Goal: Information Seeking & Learning: Compare options

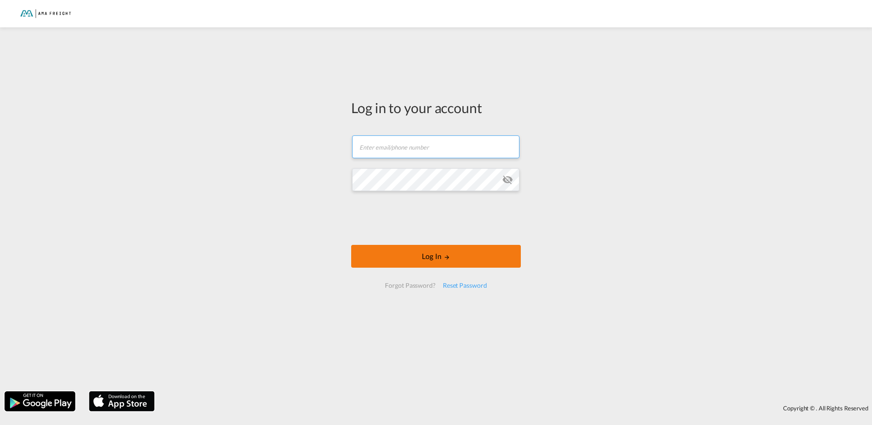
type input "[PERSON_NAME][EMAIL_ADDRESS][DOMAIN_NAME]"
click at [389, 253] on button "Log In" at bounding box center [436, 256] width 170 height 23
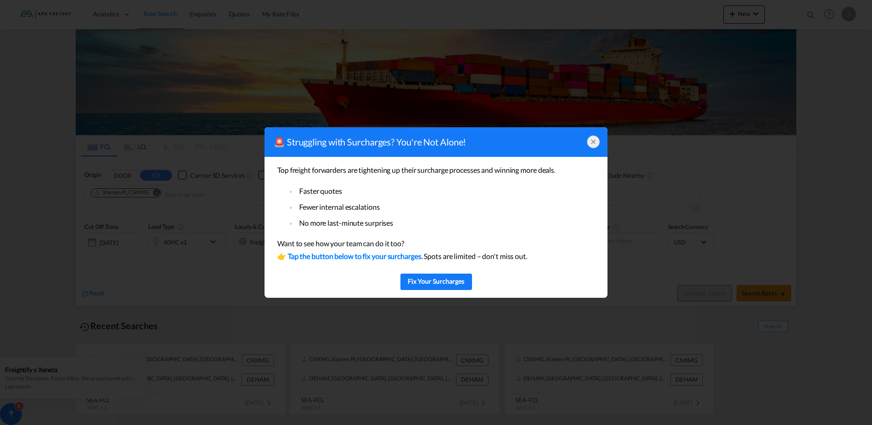
click at [594, 140] on icon at bounding box center [592, 141] width 7 height 7
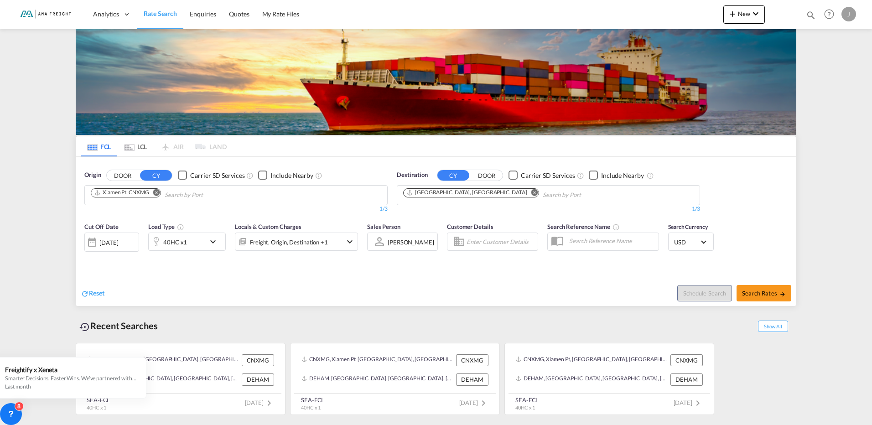
click at [157, 194] on md-icon "Remove" at bounding box center [156, 192] width 7 height 7
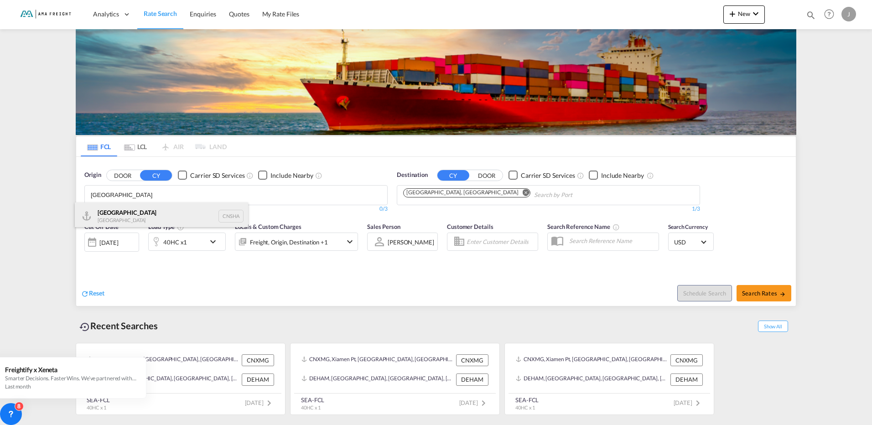
type input "[GEOGRAPHIC_DATA]"
click at [146, 208] on div "Shanghai [GEOGRAPHIC_DATA] CNSHA" at bounding box center [161, 215] width 173 height 27
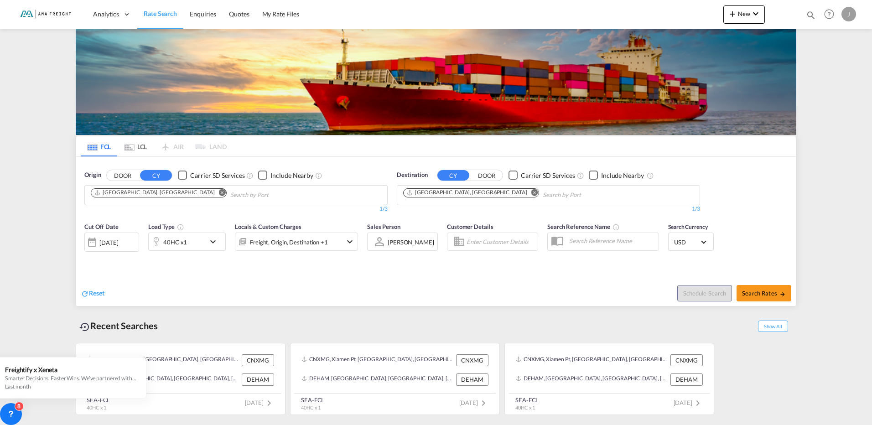
click at [531, 192] on md-icon "Remove" at bounding box center [534, 192] width 7 height 7
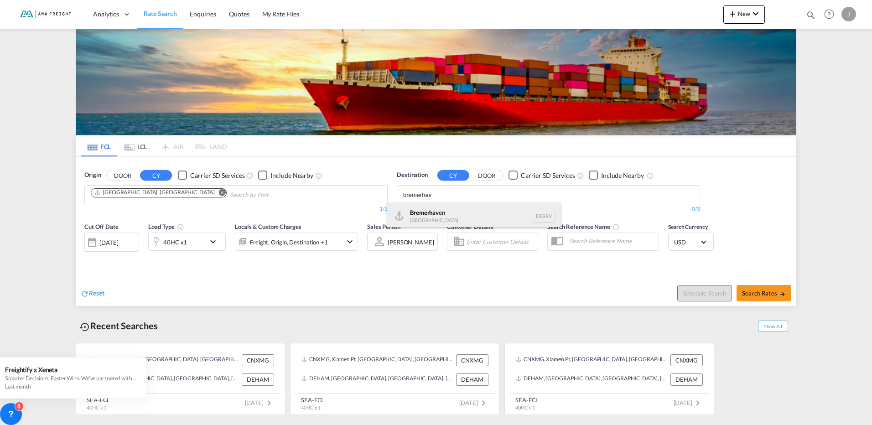
type input "bremerhav"
click at [454, 211] on div "Bremerhav en [GEOGRAPHIC_DATA] DEBRV" at bounding box center [473, 215] width 173 height 27
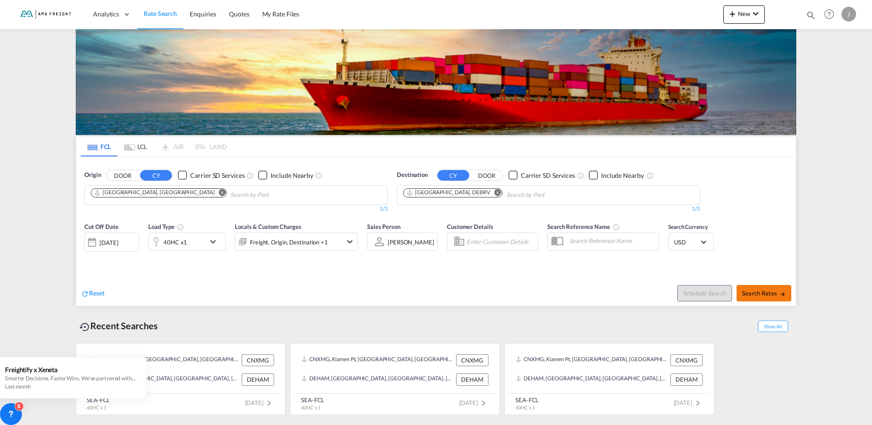
click at [782, 285] on button "Search Rates" at bounding box center [763, 293] width 55 height 16
type input "CNSHA to DEBRV / [DATE]"
